Goal: Task Accomplishment & Management: Complete application form

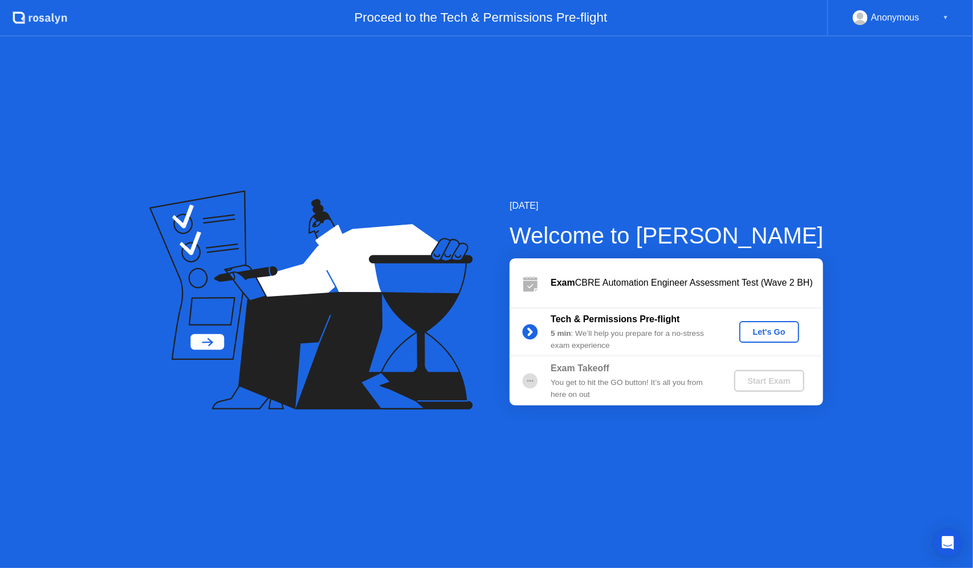
click at [772, 332] on div "Let's Go" at bounding box center [769, 331] width 51 height 9
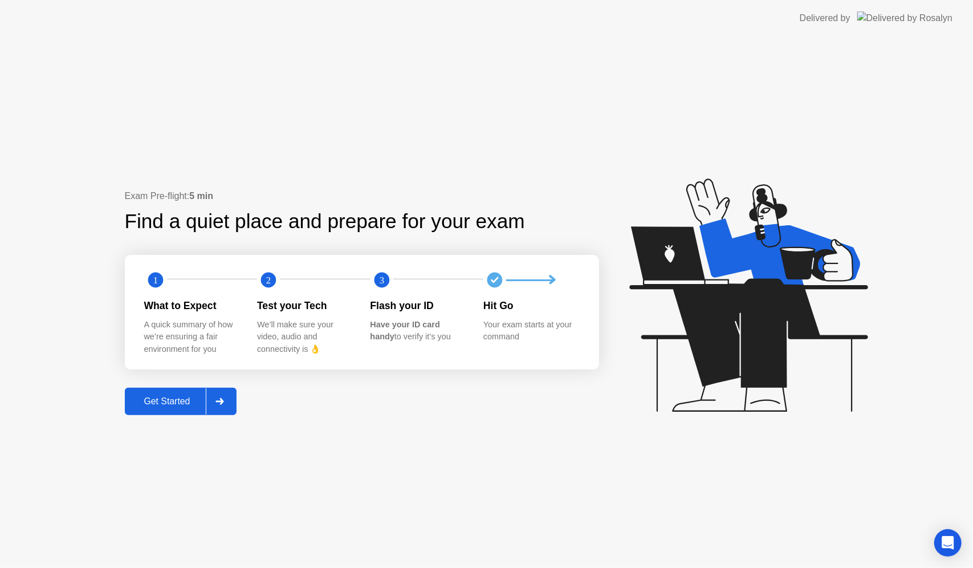
click at [229, 405] on div at bounding box center [219, 401] width 27 height 26
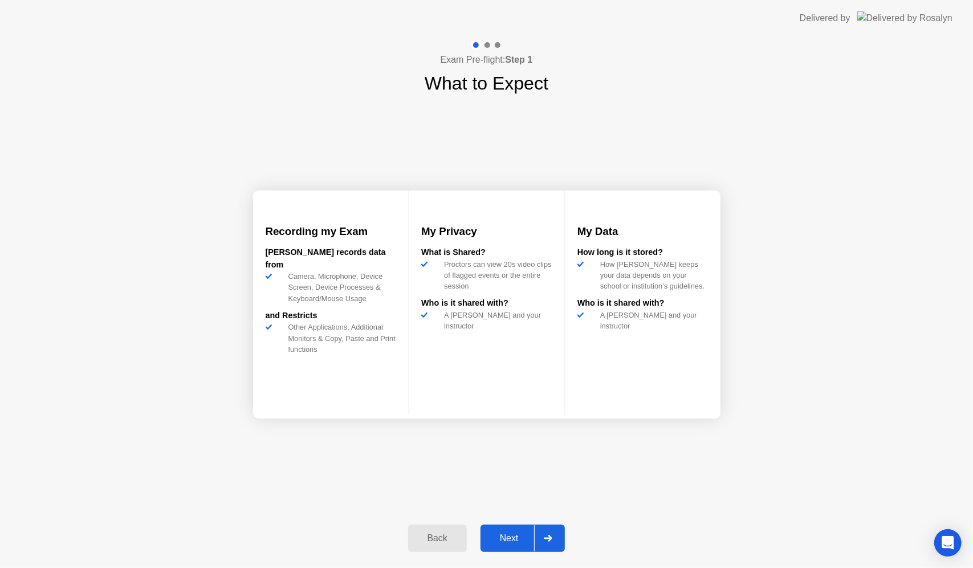
click at [547, 538] on icon at bounding box center [548, 538] width 8 height 7
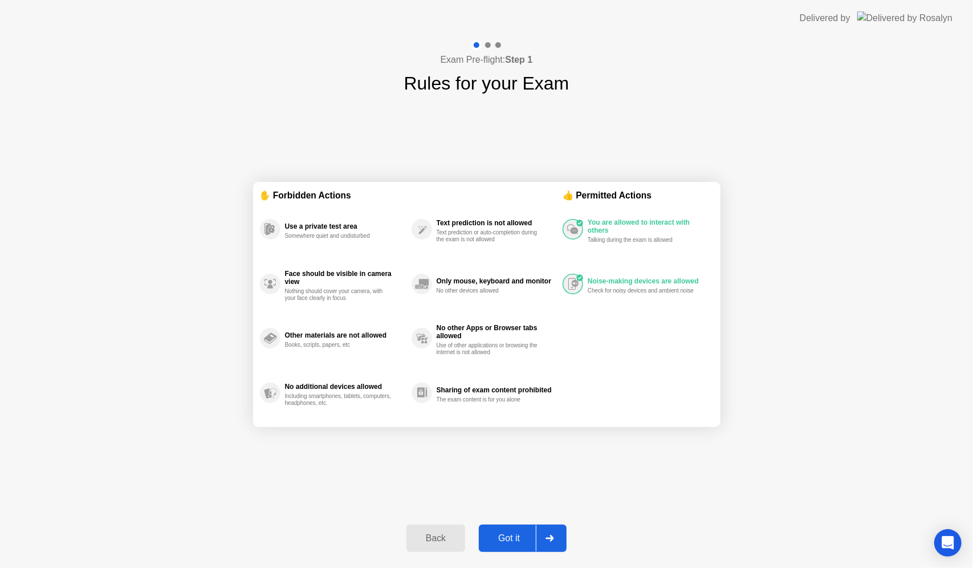
click at [556, 531] on div at bounding box center [549, 538] width 27 height 26
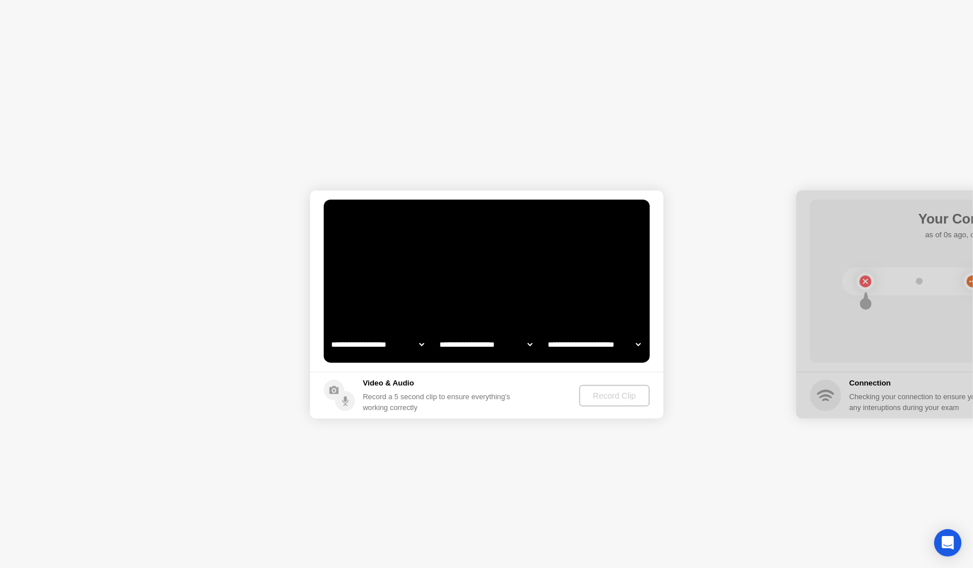
select select "**********"
select select "*******"
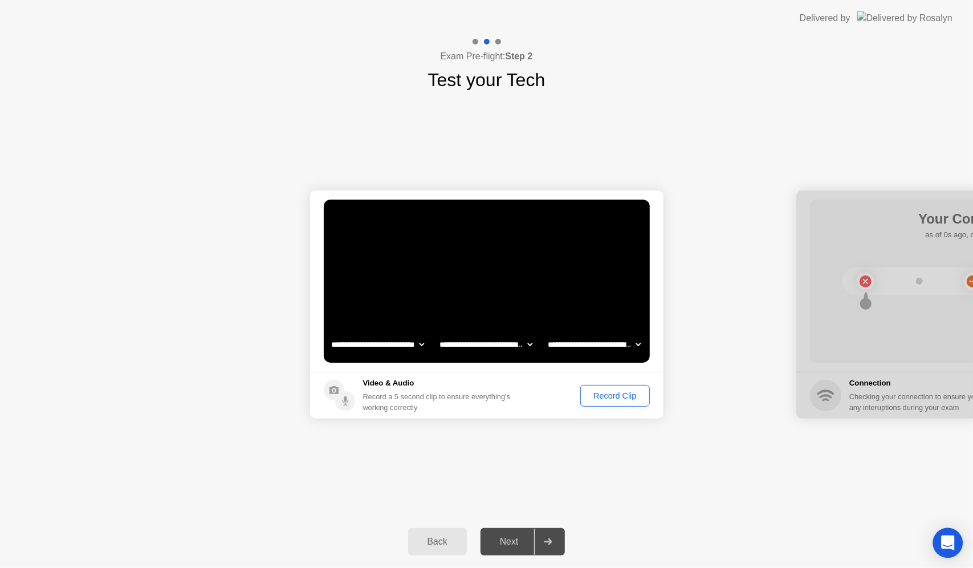
click at [951, 540] on icon "Open Intercom Messenger" at bounding box center [947, 542] width 13 height 15
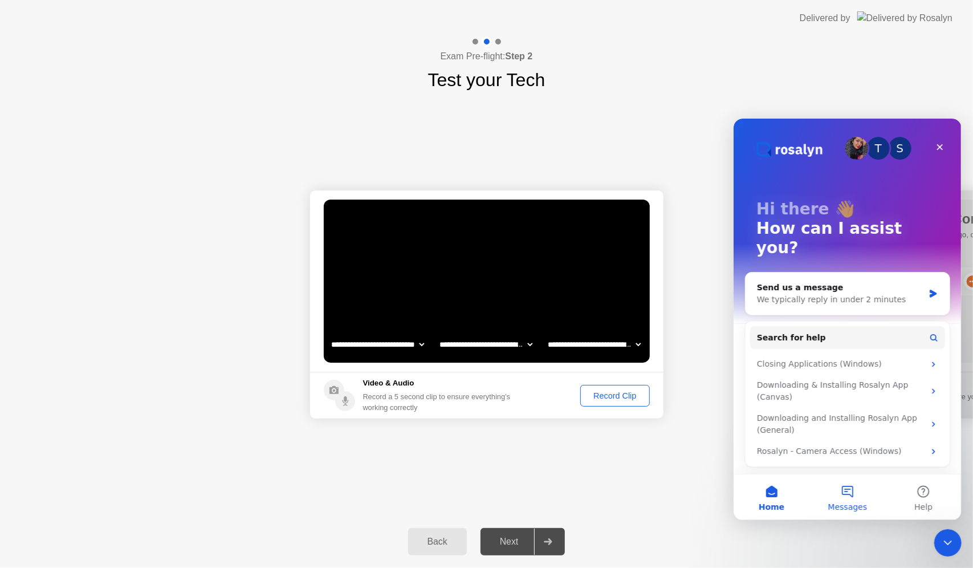
click at [853, 495] on button "Messages" at bounding box center [847, 497] width 76 height 46
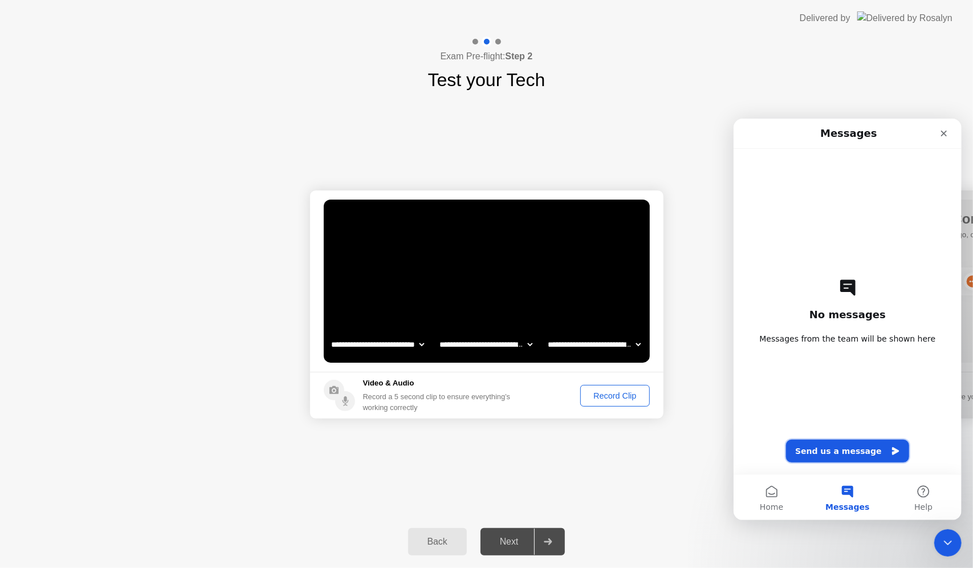
click at [852, 453] on button "Send us a message" at bounding box center [847, 450] width 123 height 23
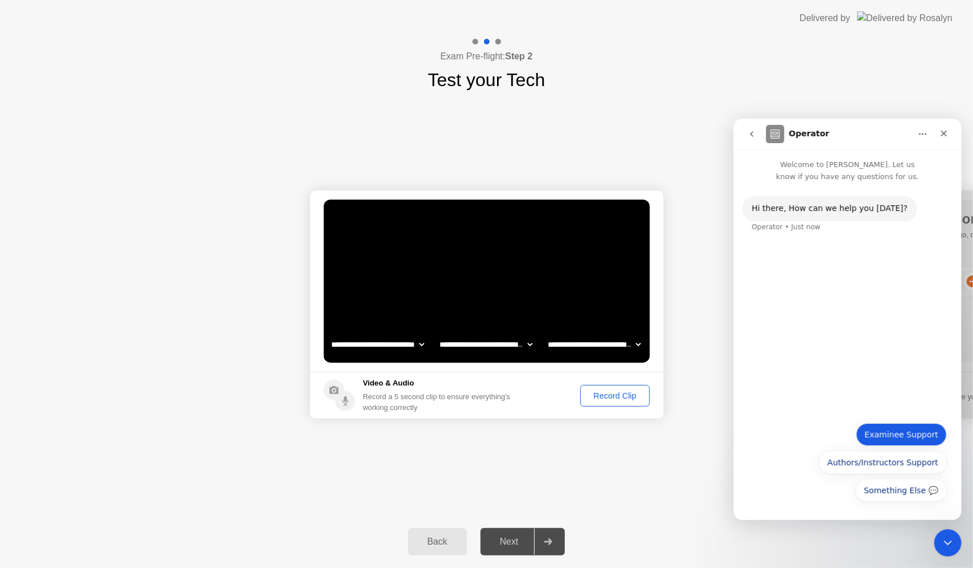
click at [920, 431] on button "Examinee Support" at bounding box center [901, 433] width 91 height 23
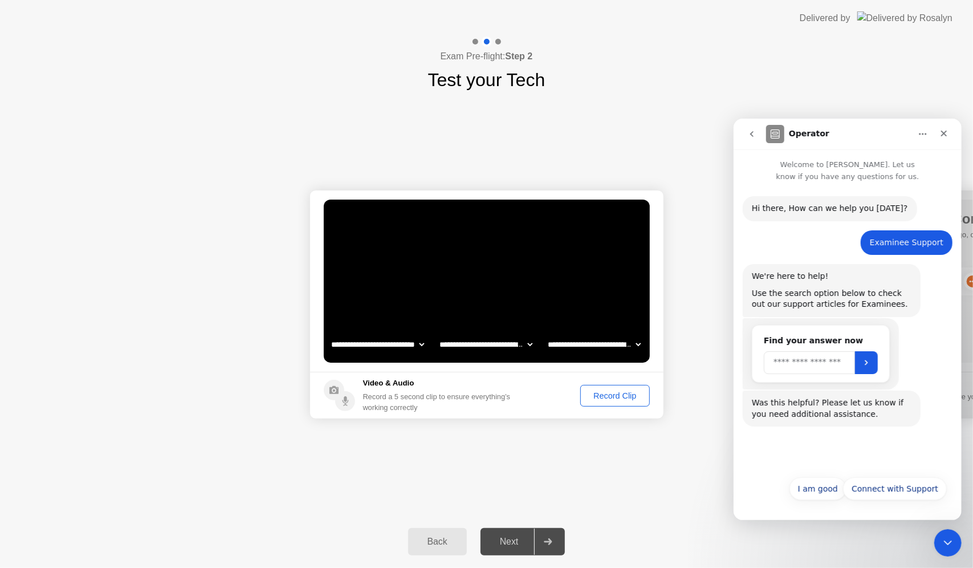
click at [831, 369] on input "Search" at bounding box center [808, 362] width 91 height 23
type input "**********"
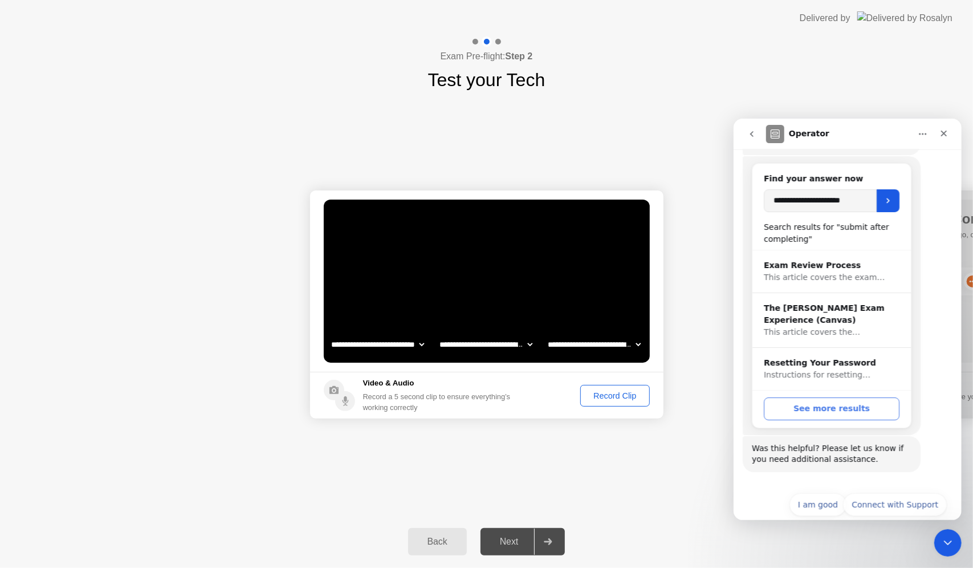
scroll to position [178, 0]
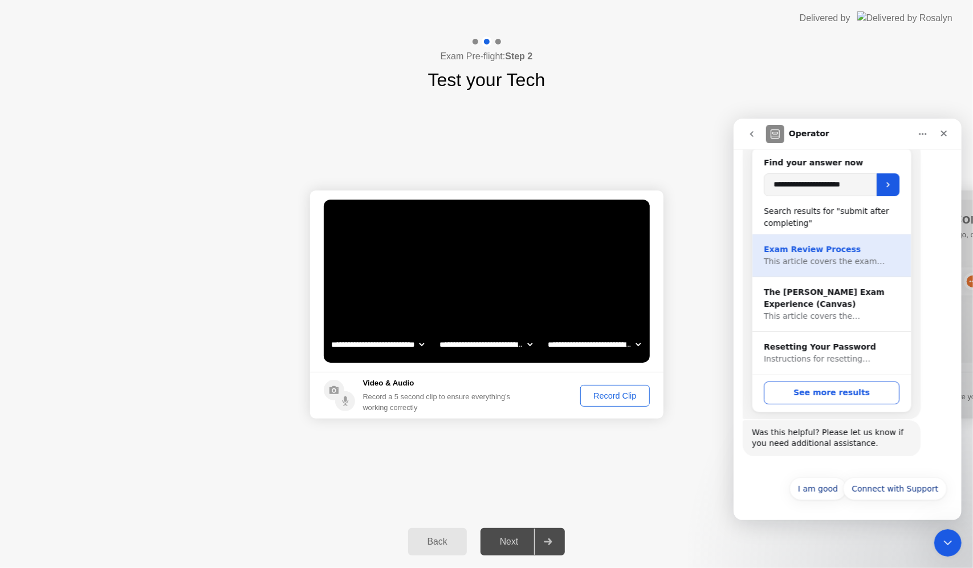
click at [855, 260] on span "This article covers the exam…" at bounding box center [823, 260] width 121 height 9
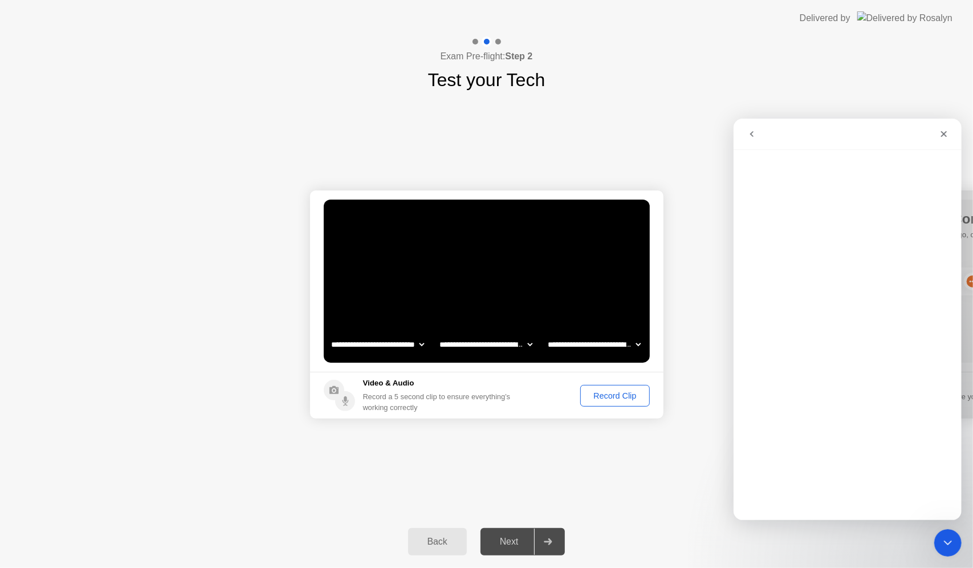
click at [747, 126] on button "go back" at bounding box center [752, 134] width 22 height 22
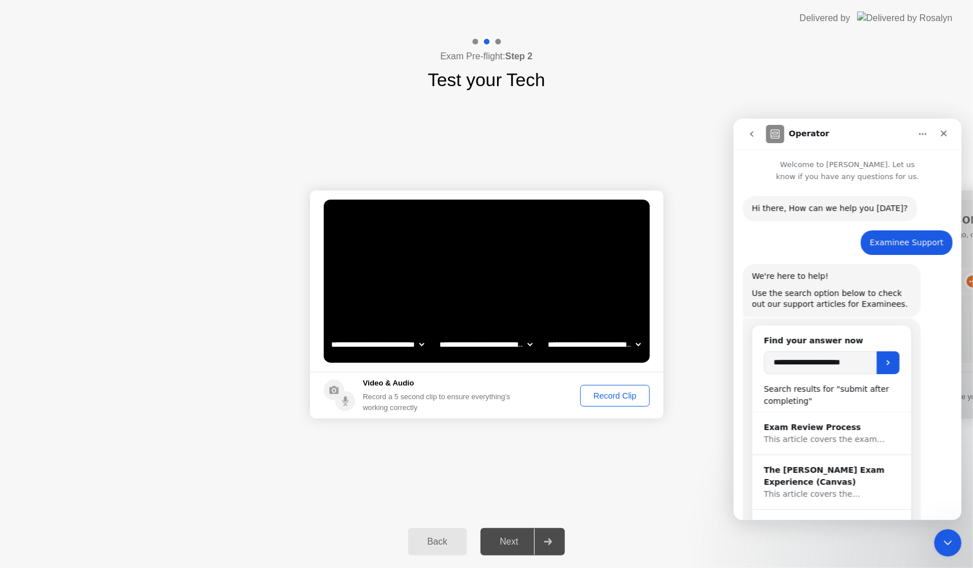
scroll to position [178, 0]
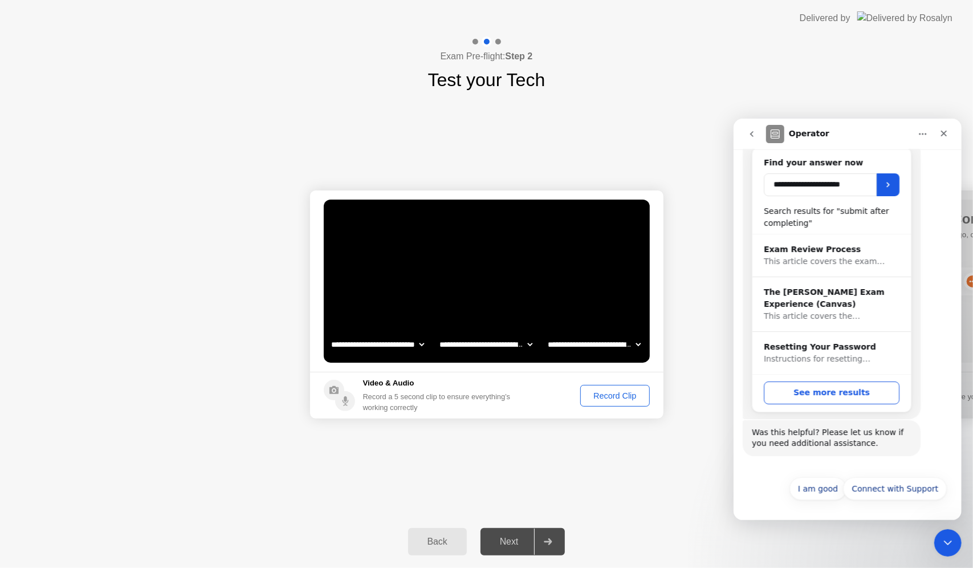
drag, startPoint x: 856, startPoint y: 189, endPoint x: 798, endPoint y: 191, distance: 58.2
click at [798, 191] on input "**********" at bounding box center [819, 184] width 113 height 23
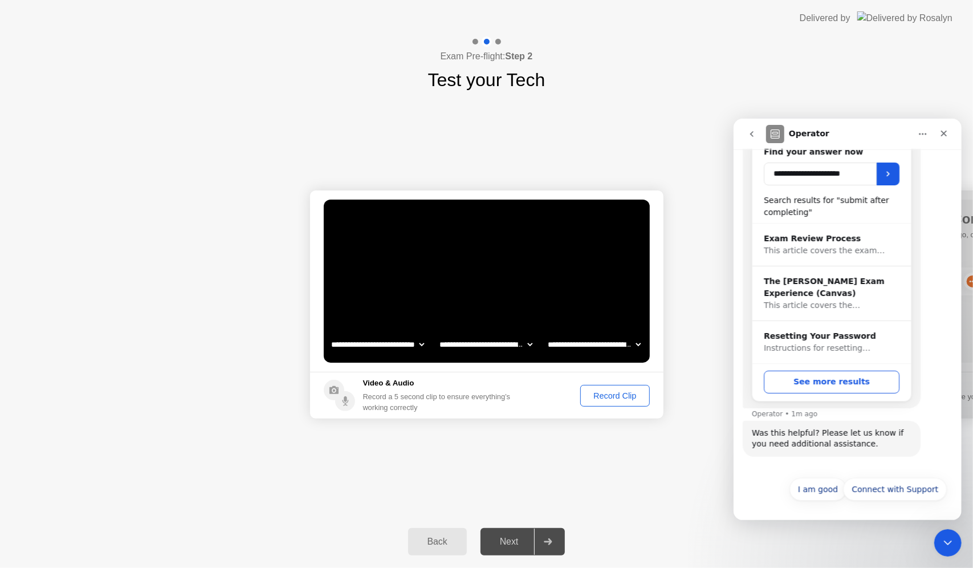
scroll to position [189, 0]
type input "******"
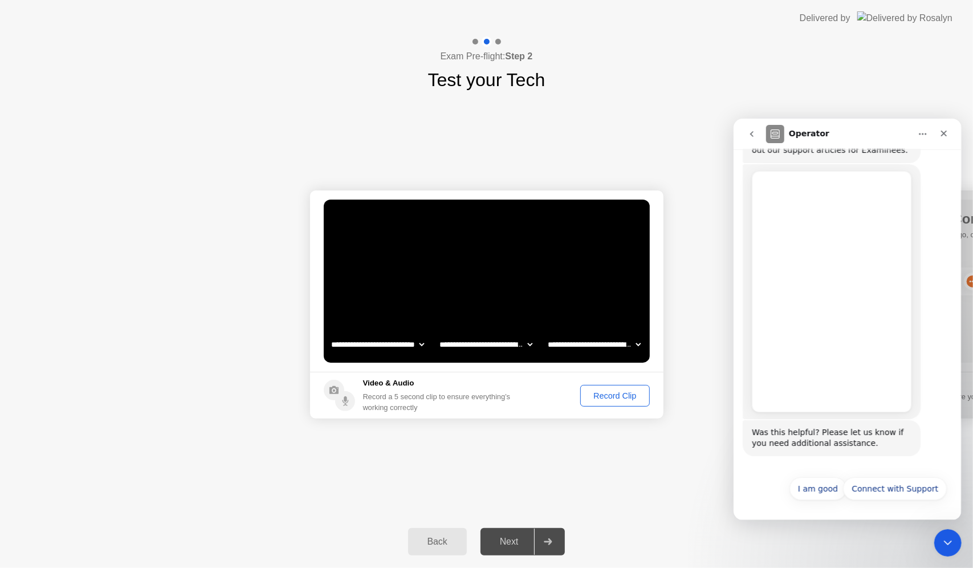
scroll to position [154, 0]
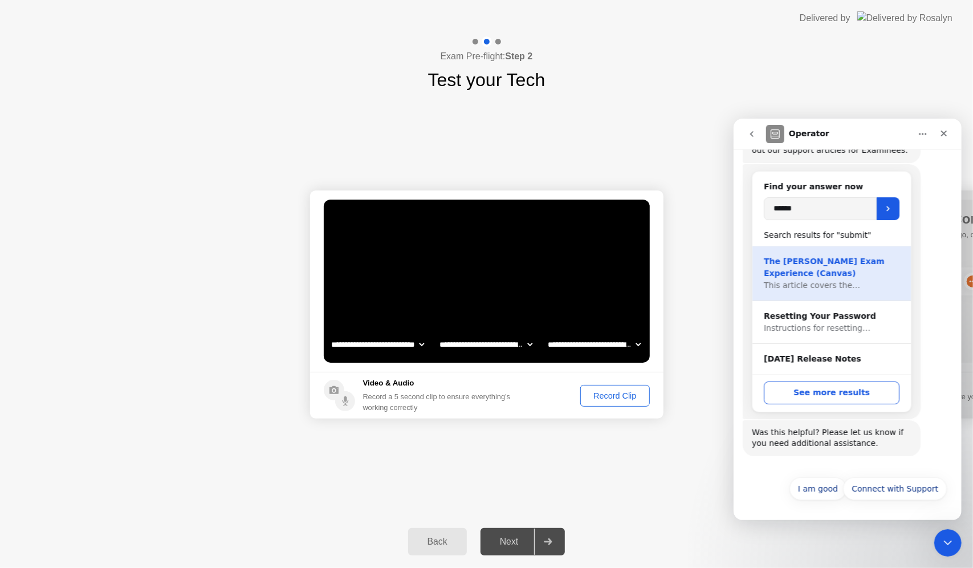
click at [876, 276] on div "The [PERSON_NAME] Exam Experience (Canvas)" at bounding box center [831, 267] width 136 height 24
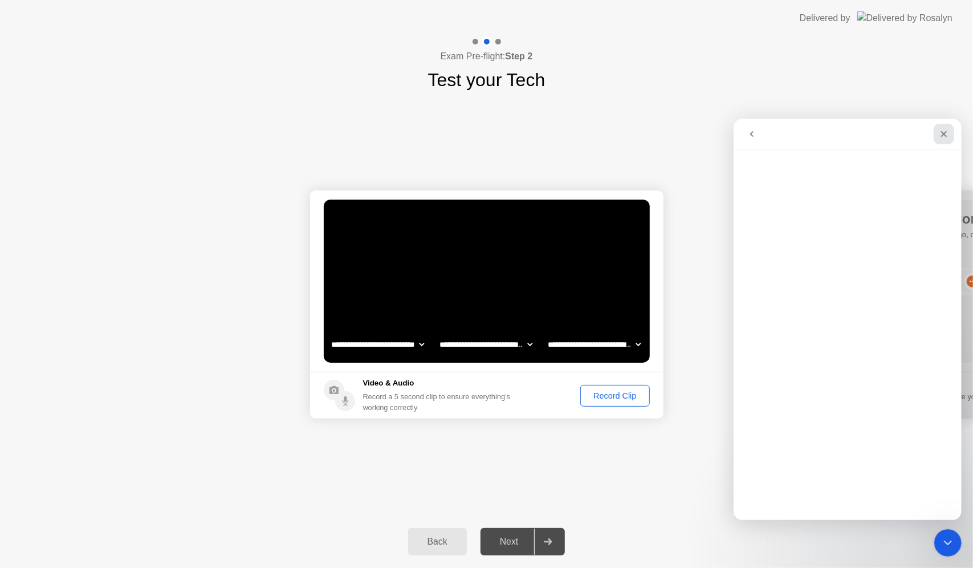
click at [951, 132] on div "Close" at bounding box center [943, 133] width 21 height 21
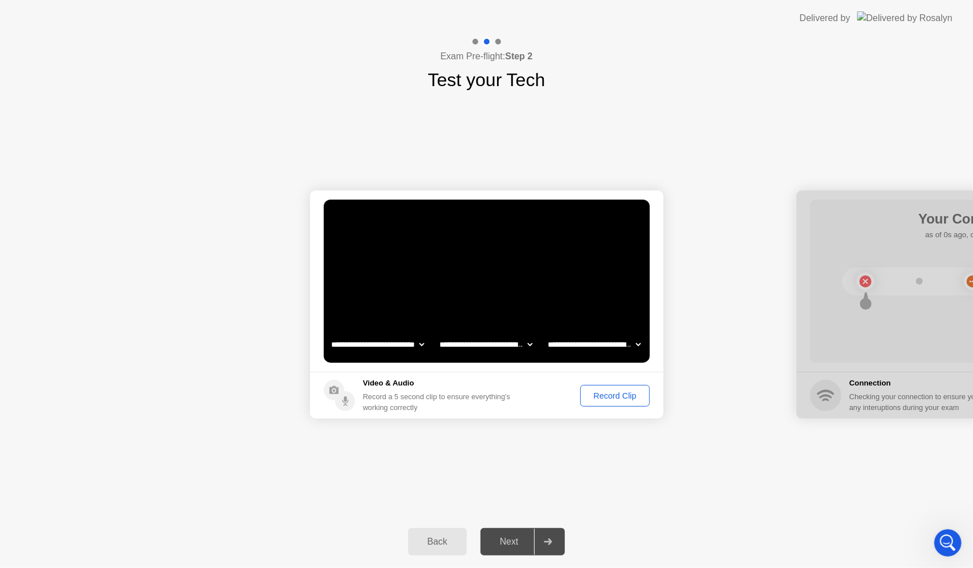
click at [632, 396] on div "Record Clip" at bounding box center [614, 395] width 61 height 9
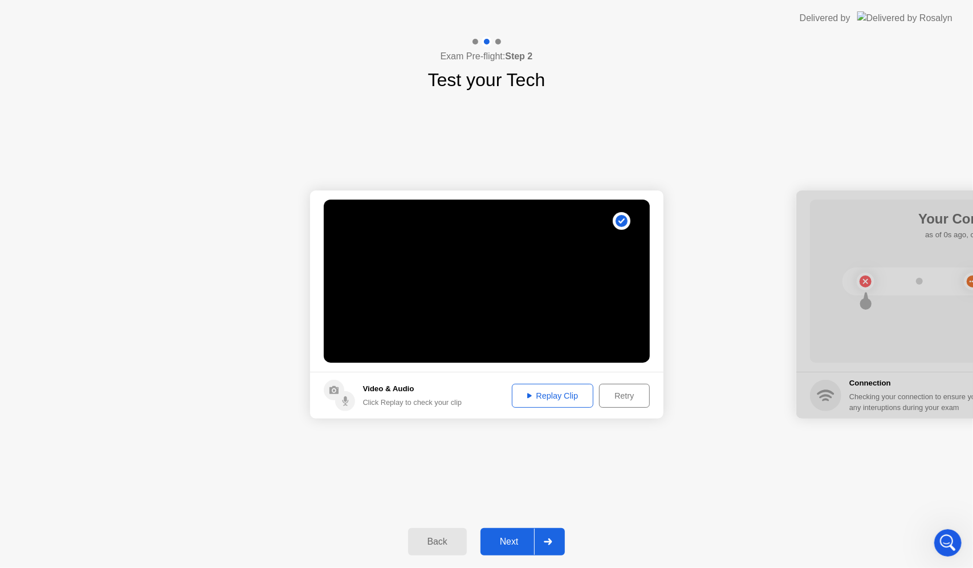
click at [547, 542] on icon at bounding box center [548, 541] width 8 height 7
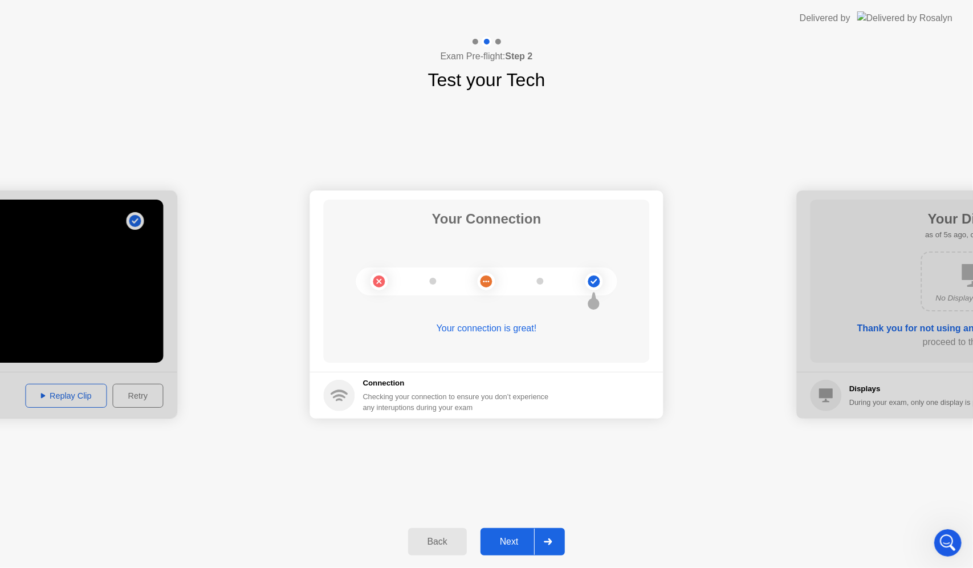
click at [511, 550] on button "Next" at bounding box center [523, 541] width 85 height 27
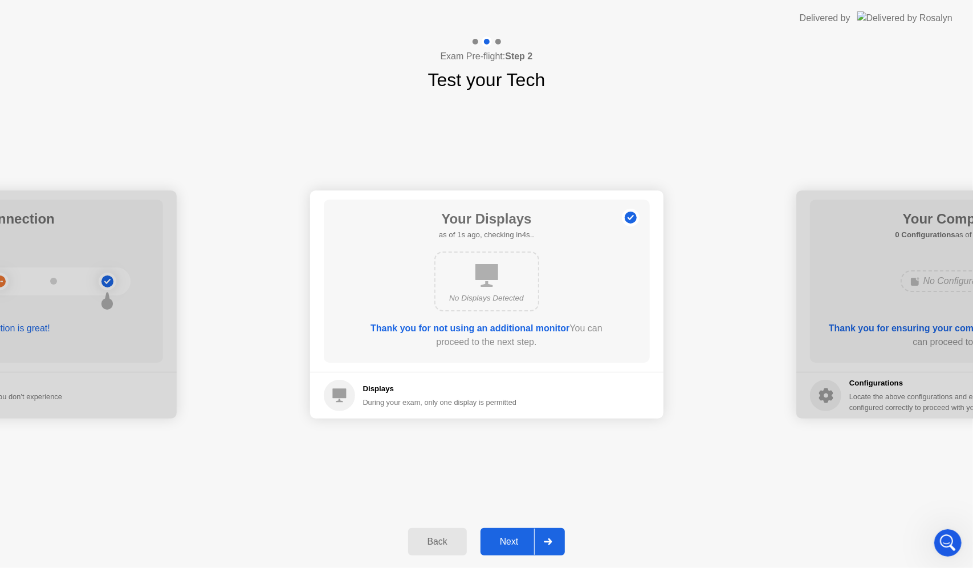
click at [529, 536] on div "Next" at bounding box center [509, 541] width 51 height 10
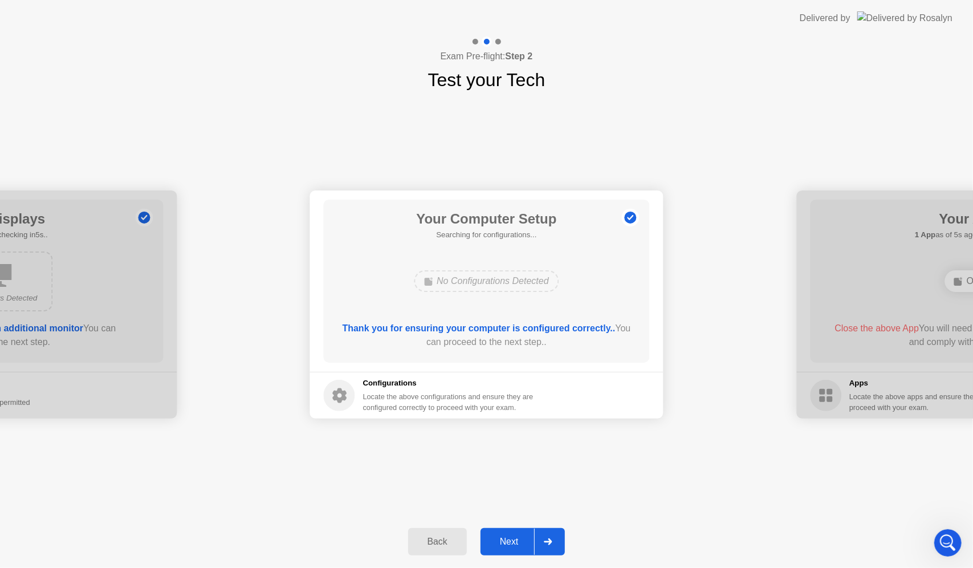
click at [527, 540] on div "Next" at bounding box center [509, 541] width 51 height 10
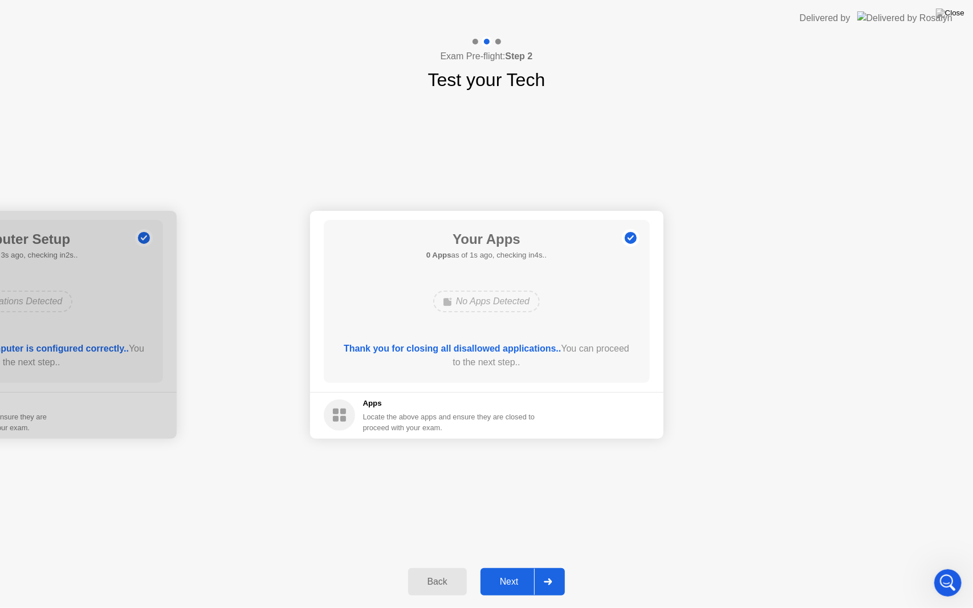
click at [520, 567] on div "Next" at bounding box center [509, 582] width 51 height 10
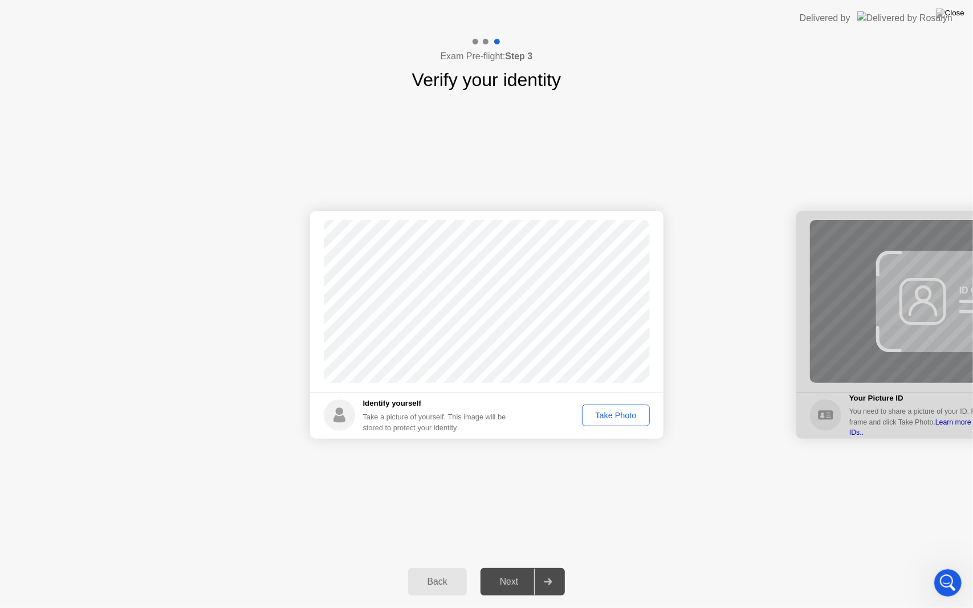
click at [629, 417] on div "Take Photo" at bounding box center [615, 415] width 59 height 9
click at [537, 567] on div at bounding box center [547, 582] width 27 height 26
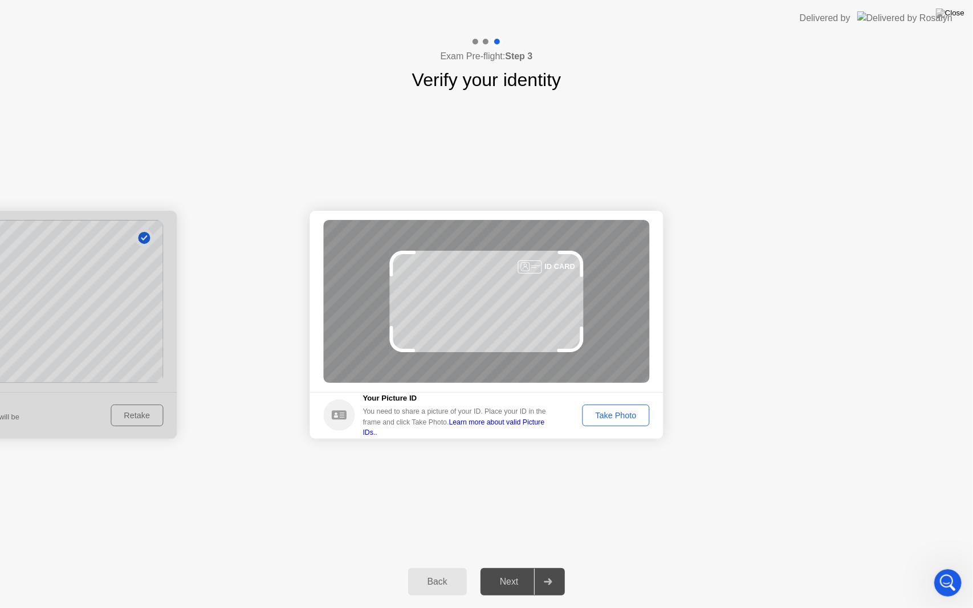
click at [636, 412] on div "Take Photo" at bounding box center [615, 415] width 59 height 9
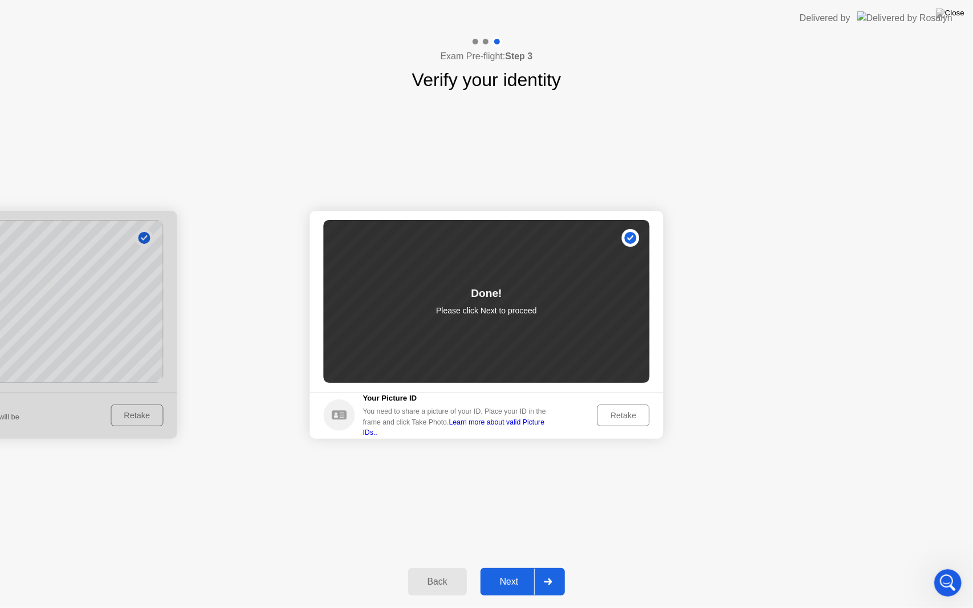
click at [546, 567] on icon at bounding box center [548, 582] width 8 height 7
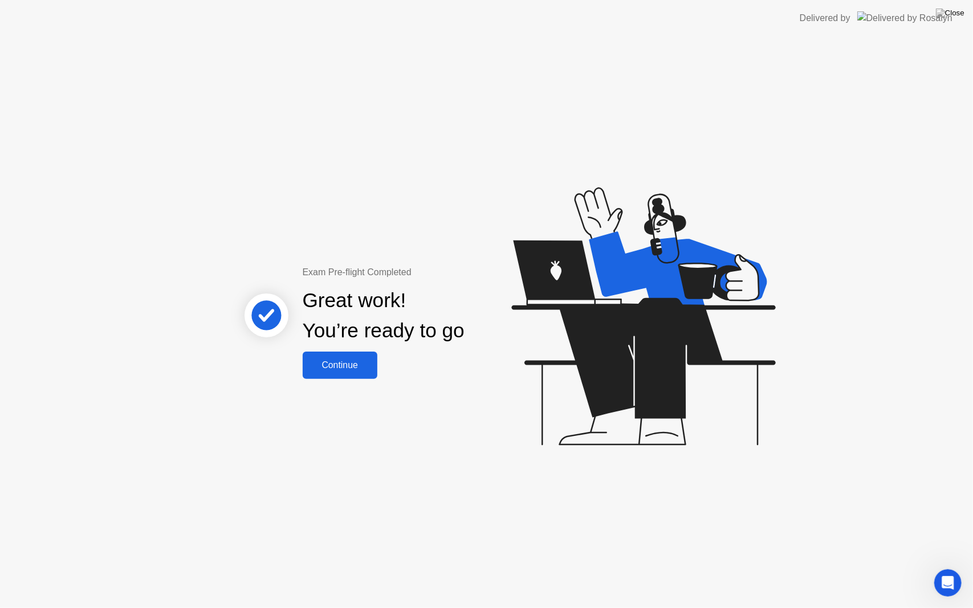
click at [356, 349] on div "Great work! You’re ready to go" at bounding box center [384, 315] width 308 height 72
click at [355, 368] on div "Continue" at bounding box center [340, 365] width 68 height 10
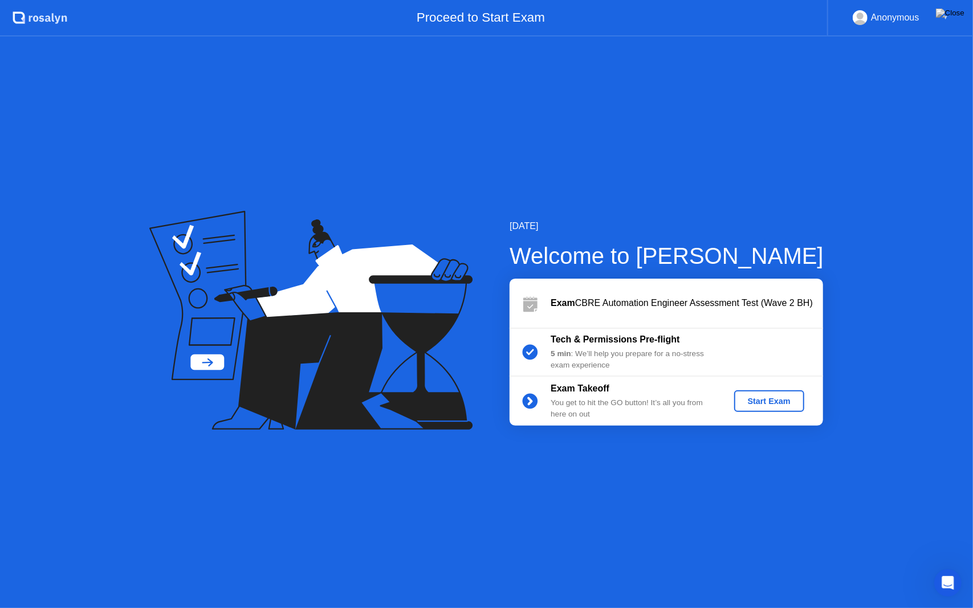
click at [757, 398] on div "Start Exam" at bounding box center [769, 401] width 61 height 9
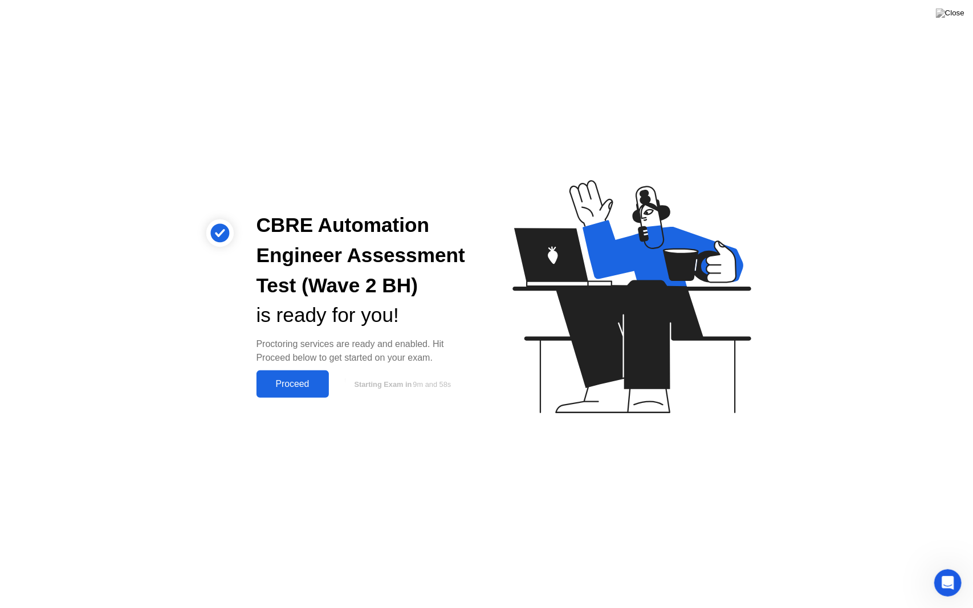
click at [288, 387] on div "Proceed" at bounding box center [293, 384] width 66 height 10
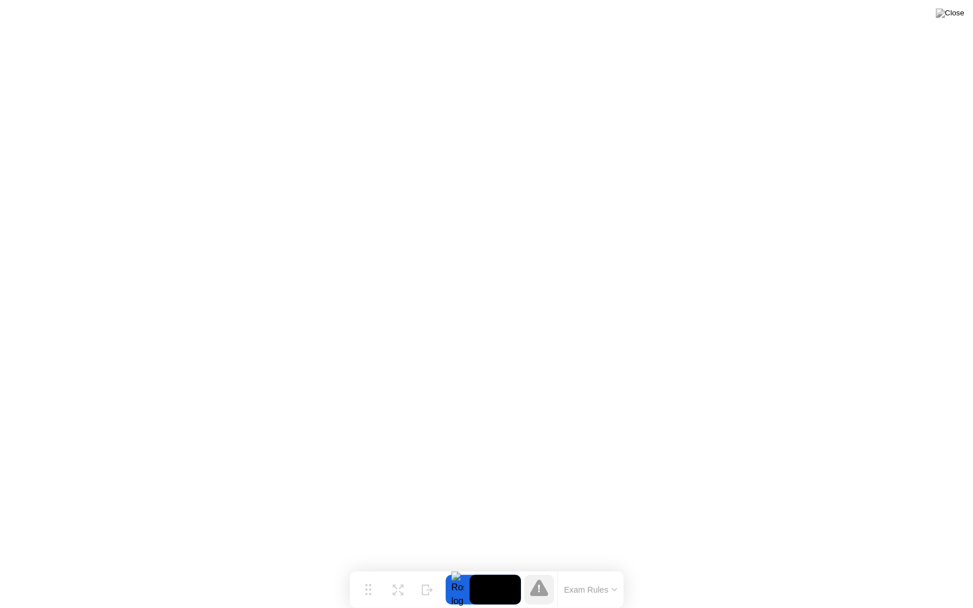
click at [597, 567] on button "Exam Rules" at bounding box center [591, 590] width 60 height 10
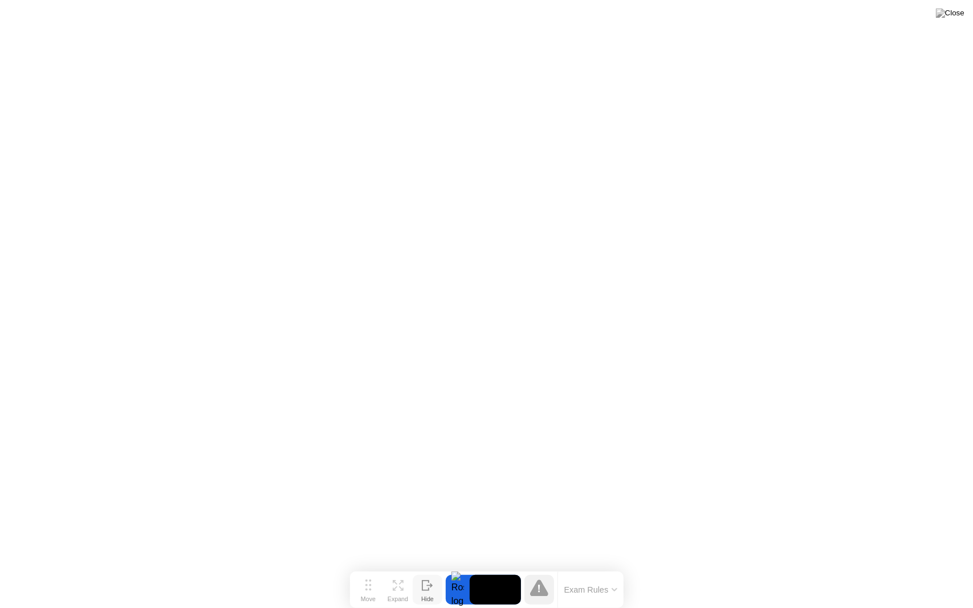
click at [424, 567] on icon at bounding box center [427, 585] width 11 height 11
click at [927, 567] on icon at bounding box center [927, 585] width 11 height 11
click at [543, 567] on icon at bounding box center [539, 588] width 18 height 17
click at [463, 567] on div at bounding box center [458, 590] width 24 height 30
click at [495, 567] on video at bounding box center [495, 590] width 51 height 30
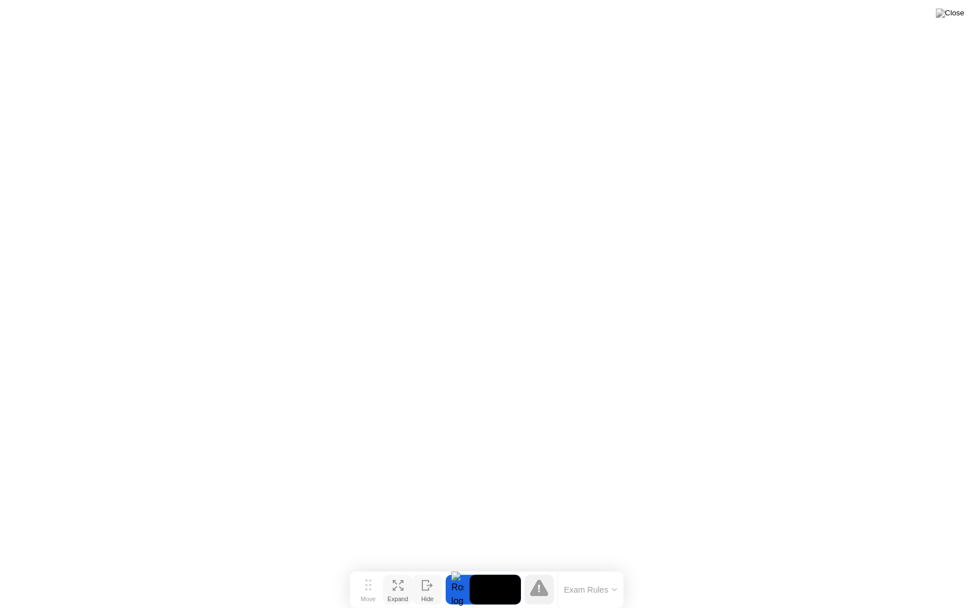
click at [399, 567] on icon at bounding box center [398, 585] width 11 height 11
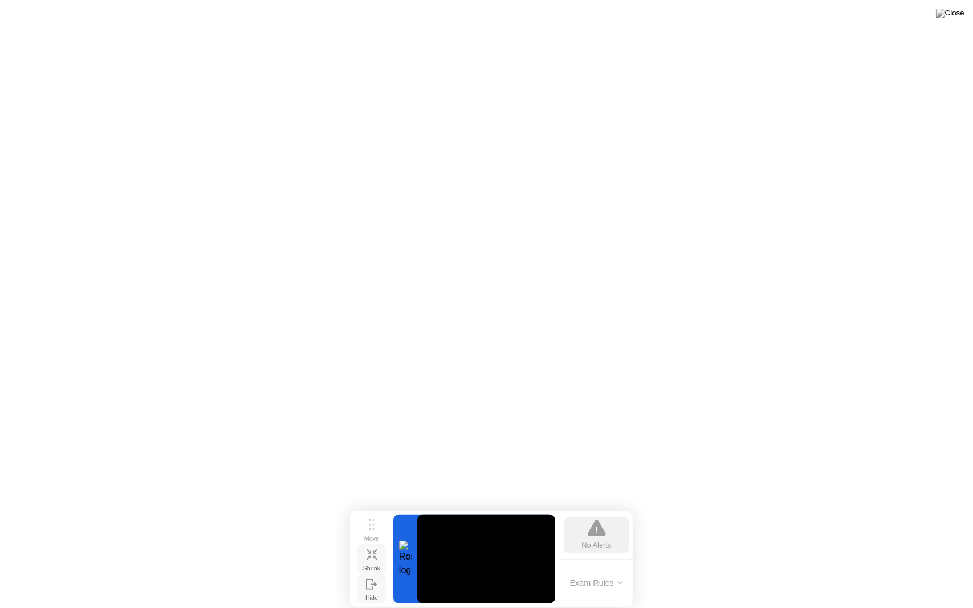
click at [379, 553] on button "Shrink" at bounding box center [372, 559] width 30 height 30
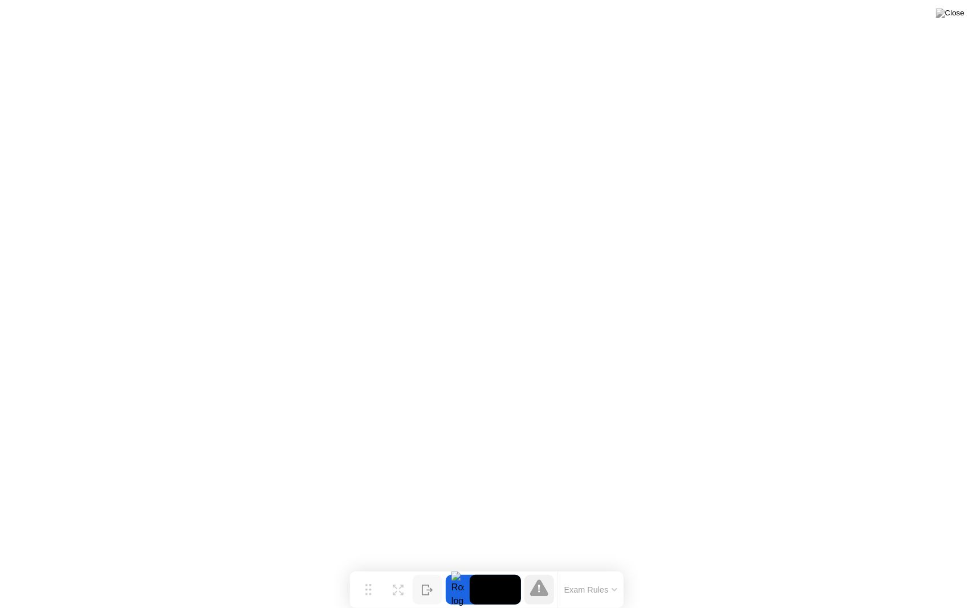
click at [543, 567] on icon at bounding box center [539, 588] width 18 height 18
click at [430, 567] on div "Hide" at bounding box center [427, 599] width 13 height 7
click at [925, 567] on icon at bounding box center [927, 590] width 11 height 11
click at [607, 567] on button "Exam Rules" at bounding box center [591, 590] width 60 height 10
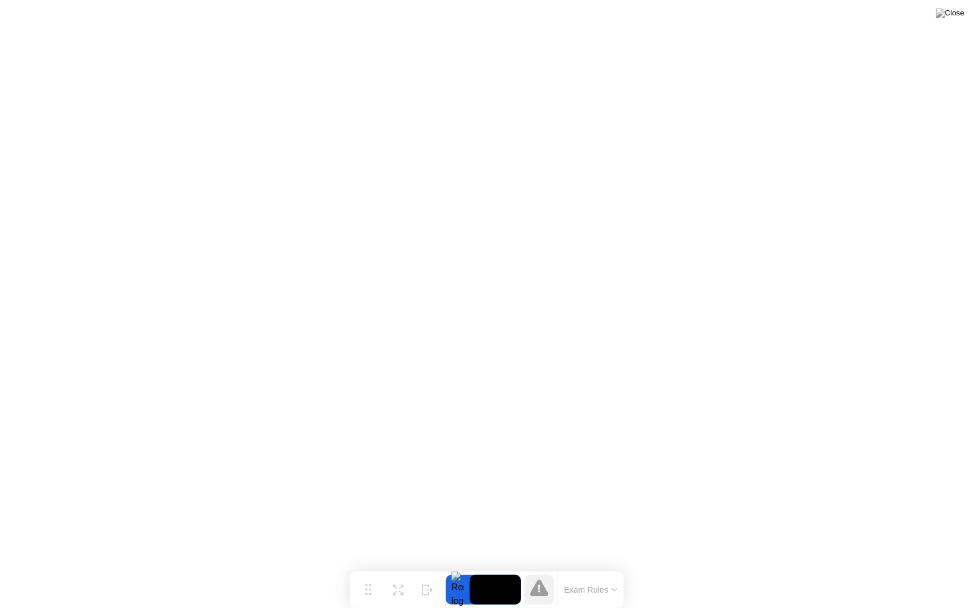
click at [497, 567] on video at bounding box center [495, 590] width 51 height 30
click at [454, 567] on div at bounding box center [458, 590] width 24 height 30
click at [603, 567] on div "Exam Rules" at bounding box center [591, 590] width 66 height 36
click at [538, 567] on icon at bounding box center [539, 588] width 18 height 17
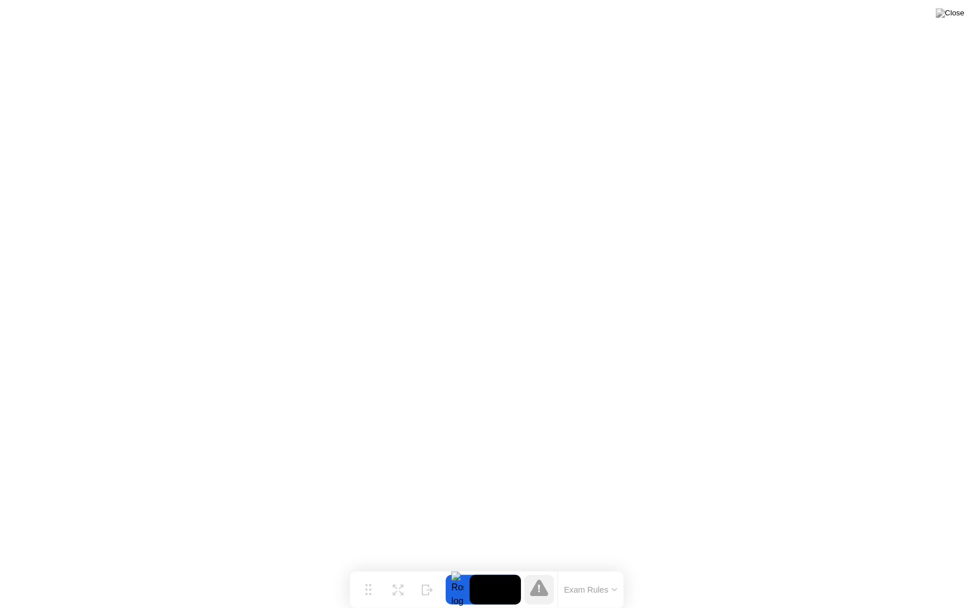
click at [538, 567] on icon at bounding box center [539, 588] width 18 height 17
click at [538, 567] on icon at bounding box center [539, 589] width 2 height 8
click at [493, 567] on video at bounding box center [495, 590] width 51 height 30
click at [464, 567] on div at bounding box center [458, 590] width 24 height 30
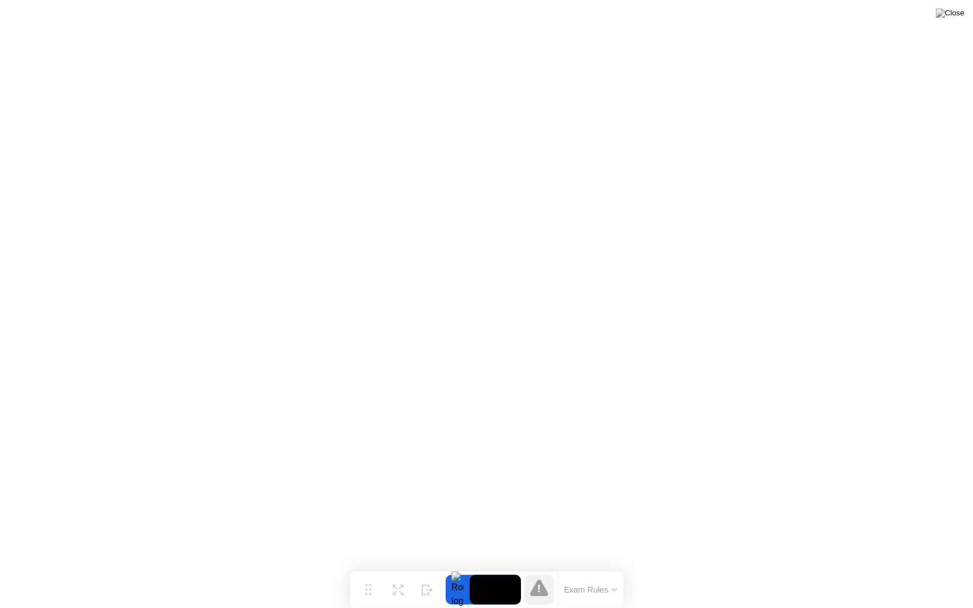
click at [445, 567] on div "Move Expand Hide Exam Rules" at bounding box center [487, 590] width 274 height 36
click at [369, 567] on circle at bounding box center [370, 590] width 2 height 2
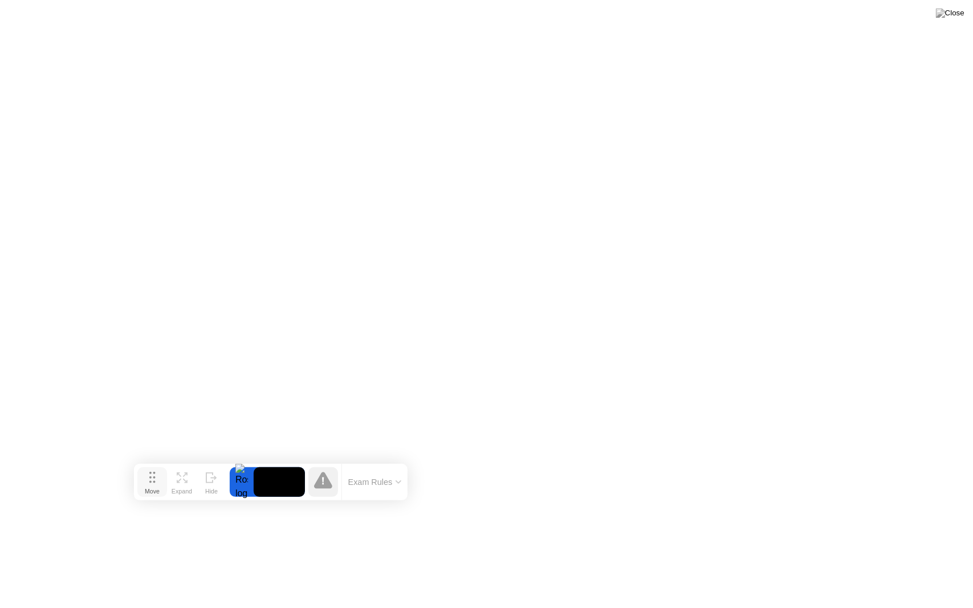
drag, startPoint x: 369, startPoint y: 590, endPoint x: 153, endPoint y: 482, distance: 241.4
click at [153, 482] on icon at bounding box center [152, 477] width 6 height 11
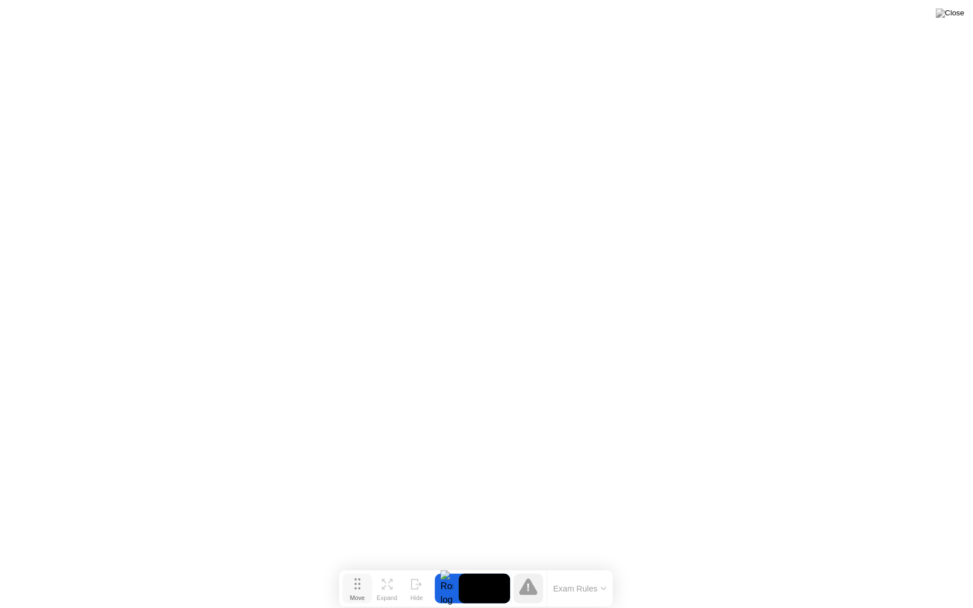
drag, startPoint x: 150, startPoint y: 489, endPoint x: 356, endPoint y: 596, distance: 231.3
click at [356, 567] on div "Move" at bounding box center [357, 598] width 15 height 7
click at [952, 16] on img at bounding box center [950, 13] width 29 height 9
